Goal: Transaction & Acquisition: Subscribe to service/newsletter

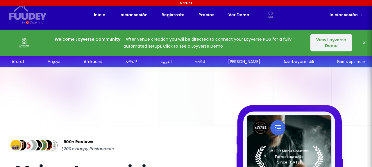
select select "es"
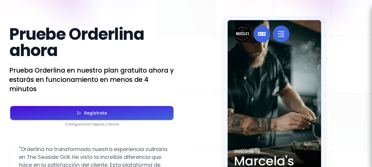
scroll to position [1063, 0]
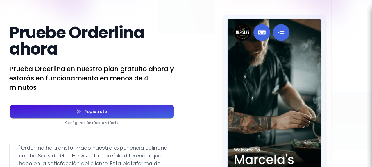
click at [92, 109] on font "Regístrate" at bounding box center [95, 112] width 23 height 6
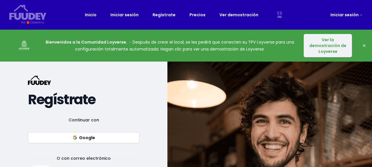
select select "es"
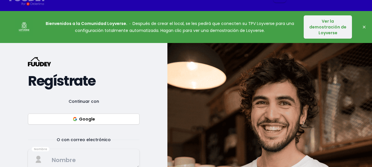
scroll to position [8, 0]
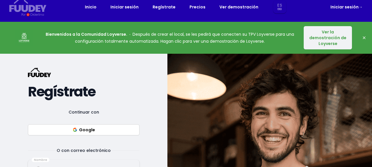
click at [333, 37] on font "Ver la demostración de Loyverse" at bounding box center [327, 37] width 37 height 17
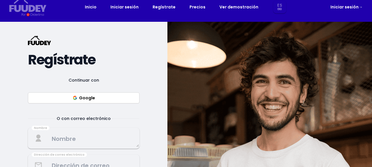
select select "es"
click at [81, 139] on textarea at bounding box center [83, 138] width 111 height 17
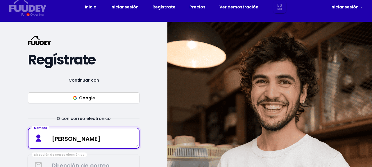
type textarea "J"
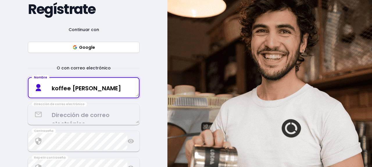
scroll to position [58, 0]
click at [75, 90] on textarea "koffee koff" at bounding box center [83, 88] width 111 height 17
click at [55, 89] on textarea "koffee Koff" at bounding box center [83, 88] width 111 height 17
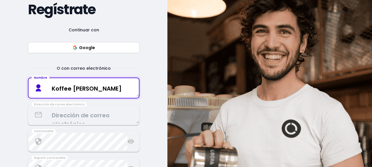
type textarea "Koffee Koff"
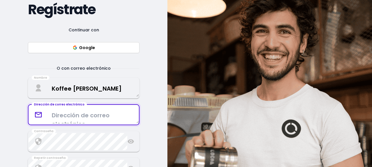
click at [77, 117] on textarea at bounding box center [83, 114] width 111 height 17
type textarea "joyangie20867@gmail.com"
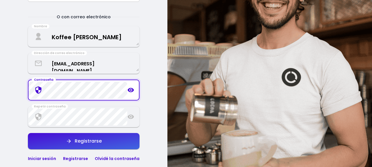
scroll to position [111, 0]
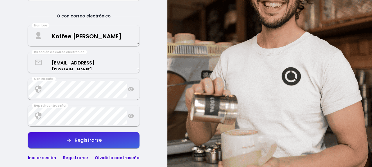
click at [131, 91] on icon at bounding box center [131, 89] width 6 height 4
click at [131, 91] on icon at bounding box center [131, 89] width 6 height 5
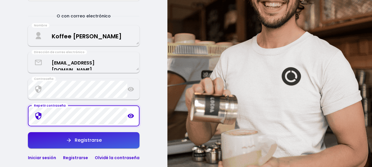
click at [131, 117] on icon at bounding box center [131, 116] width 6 height 4
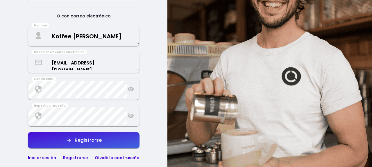
click at [131, 117] on icon at bounding box center [131, 115] width 6 height 5
click at [108, 144] on button "Registrarse" at bounding box center [84, 140] width 112 height 16
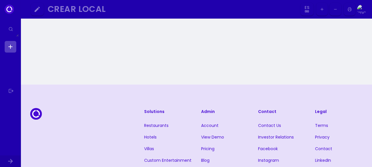
select select "es"
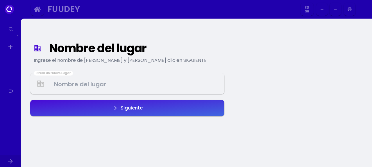
select select "es"
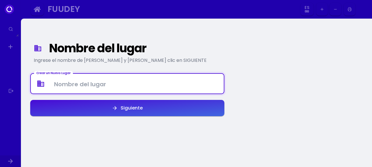
click at [82, 84] on Venue at bounding box center [127, 83] width 193 height 17
type Venue "KOFFEE KOFF"
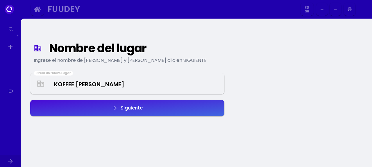
click at [133, 106] on font "Siguiente" at bounding box center [132, 108] width 22 height 7
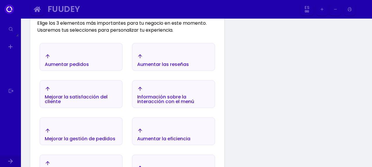
scroll to position [101, 0]
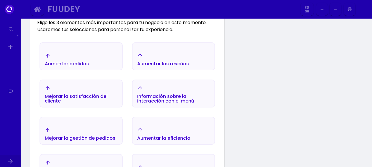
click at [145, 65] on font "Aumentar las reseñas" at bounding box center [163, 63] width 52 height 7
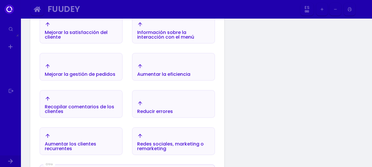
scroll to position [171, 0]
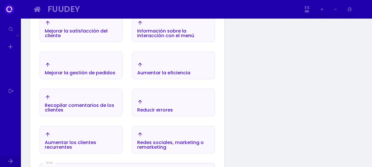
click at [97, 107] on font "Recopilar comentarios de los clientes" at bounding box center [80, 107] width 70 height 11
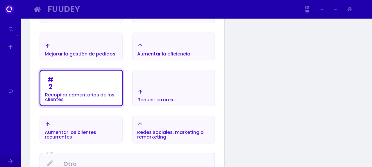
scroll to position [191, 0]
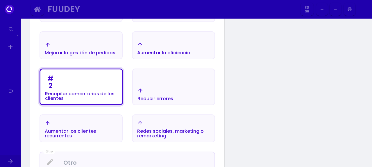
click at [165, 127] on div "Redes sociales, marketing o remarketing" at bounding box center [173, 129] width 73 height 18
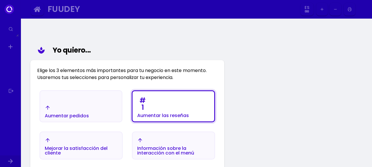
scroll to position [54, 0]
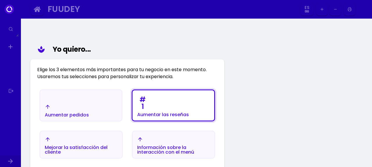
click at [176, 105] on div "# 1 Aumentar las reseñas" at bounding box center [163, 105] width 52 height 23
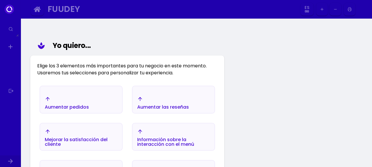
scroll to position [62, 0]
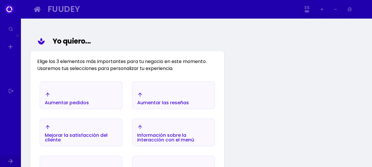
click at [72, 99] on div "Aumentar pedidos" at bounding box center [67, 98] width 44 height 13
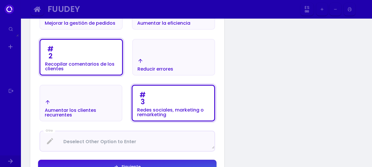
scroll to position [233, 0]
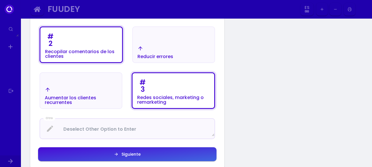
click at [66, 103] on font "Aumentar los clientes recurrentes" at bounding box center [70, 100] width 51 height 11
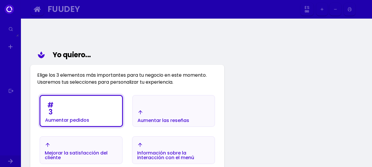
scroll to position [49, 0]
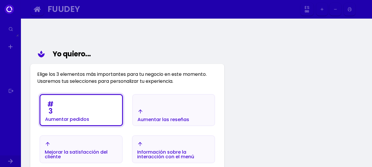
click at [66, 103] on div "# 3 Aumentar pedidos" at bounding box center [67, 110] width 44 height 23
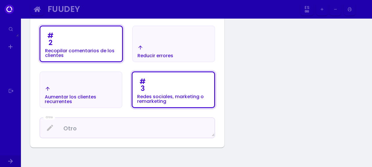
scroll to position [224, 0]
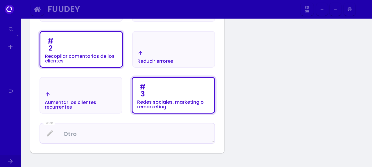
click at [66, 103] on font "Aumentar los clientes recurrentes" at bounding box center [70, 104] width 51 height 11
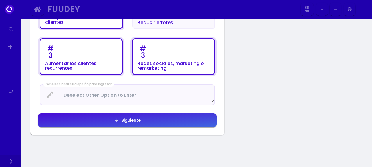
scroll to position [273, 0]
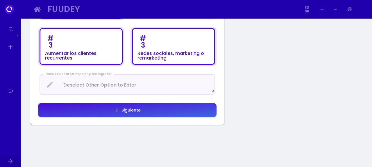
click at [124, 112] on font "Siguiente" at bounding box center [131, 110] width 19 height 6
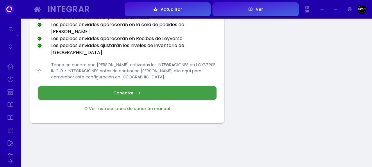
scroll to position [74, 0]
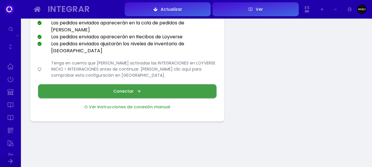
click at [129, 88] on font "Conectar" at bounding box center [123, 91] width 20 height 6
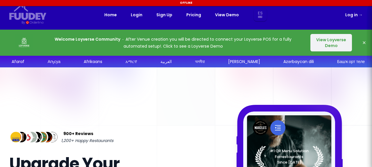
select select "es"
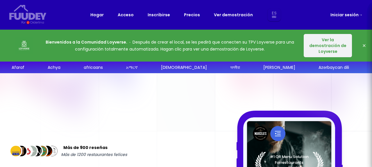
select select "es"
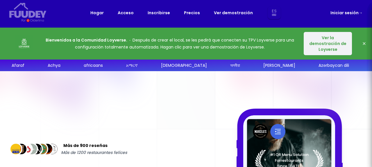
scroll to position [3, 0]
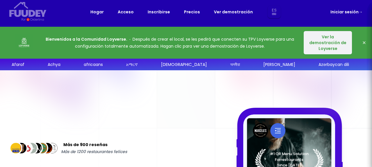
select select "es"
